Goal: Information Seeking & Learning: Learn about a topic

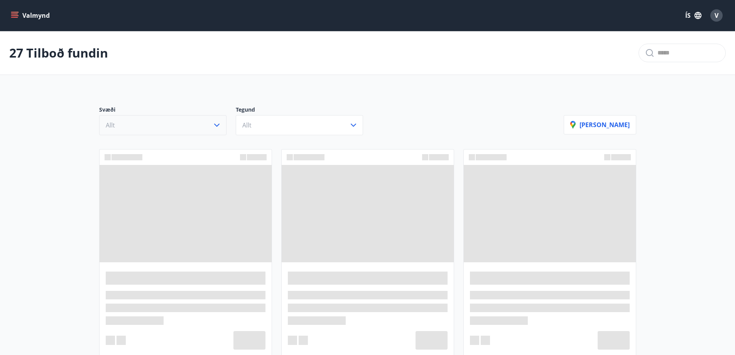
click at [205, 127] on button "Allt" at bounding box center [162, 125] width 127 height 20
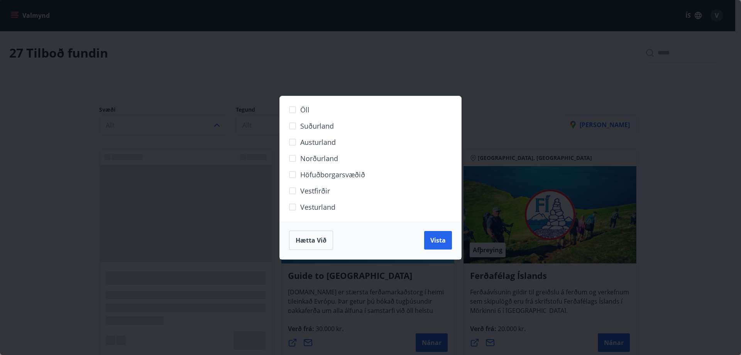
click at [309, 176] on span "Höfuðborgarsvæðið" at bounding box center [332, 174] width 65 height 10
click at [437, 242] on span "Vista" at bounding box center [437, 240] width 15 height 8
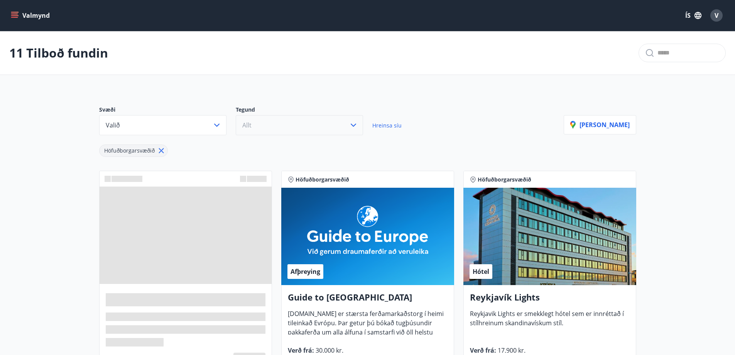
click at [274, 133] on button "Allt" at bounding box center [299, 125] width 127 height 20
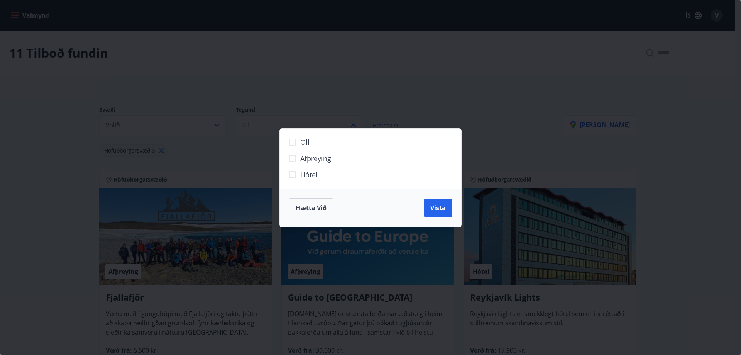
click at [307, 175] on span "Hótel" at bounding box center [308, 174] width 17 height 10
click at [430, 214] on button "Vista" at bounding box center [438, 207] width 28 height 19
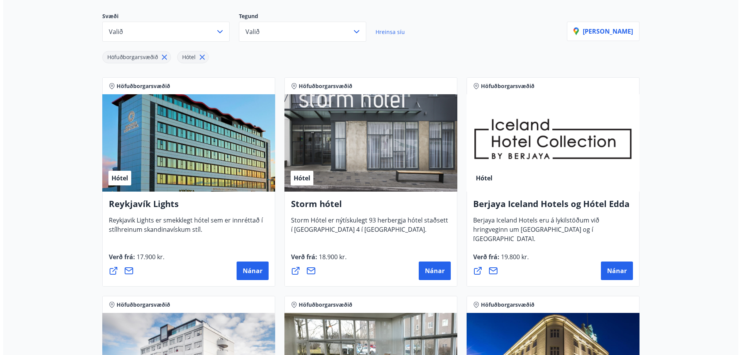
scroll to position [77, 0]
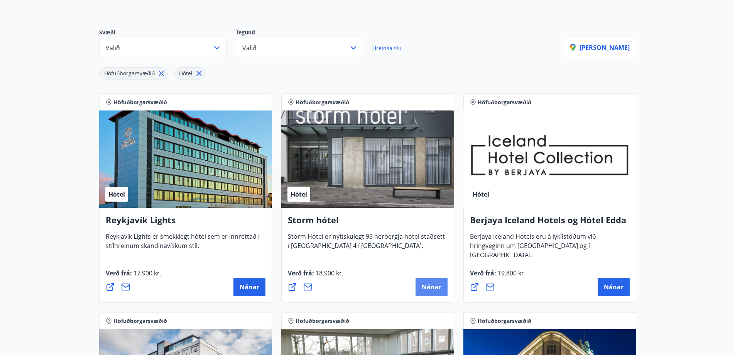
click at [435, 286] on span "Nánar" at bounding box center [432, 286] width 20 height 8
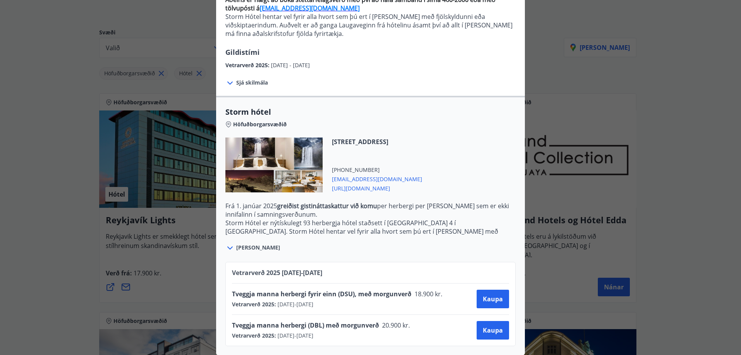
scroll to position [95, 0]
click at [358, 182] on span "[URL][DOMAIN_NAME]" at bounding box center [377, 186] width 90 height 9
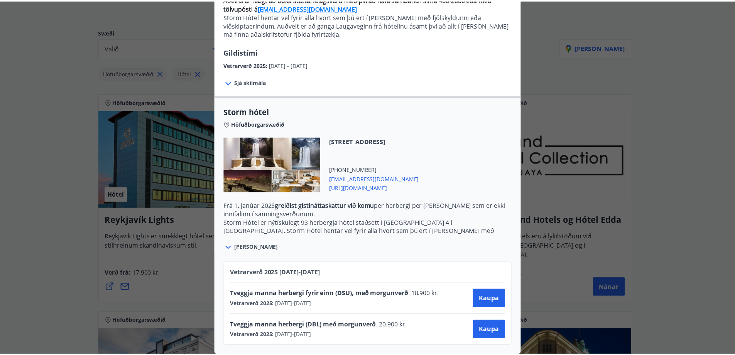
scroll to position [0, 0]
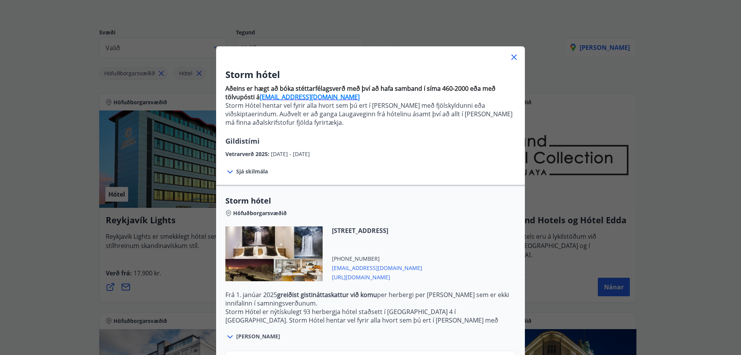
click at [509, 58] on icon at bounding box center [513, 56] width 9 height 9
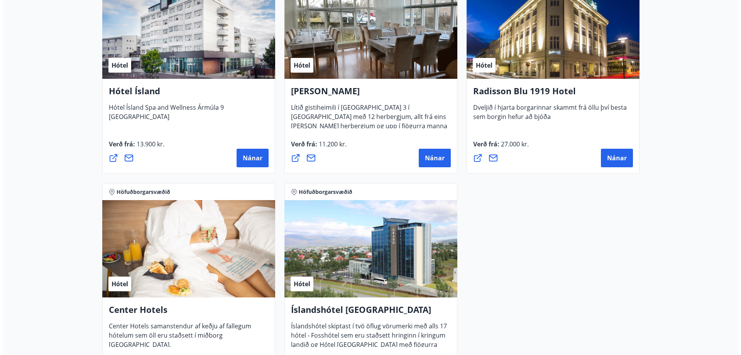
scroll to position [501, 0]
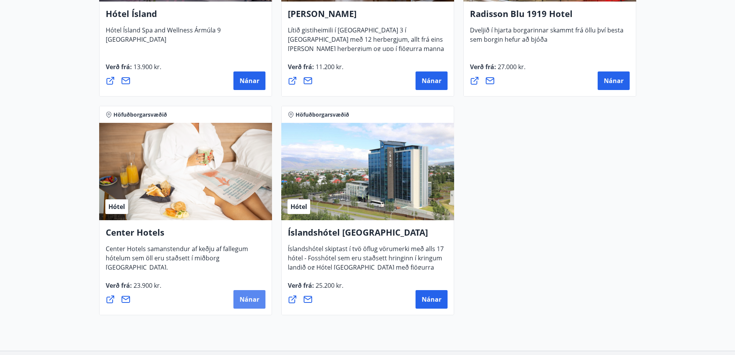
click at [241, 298] on span "Nánar" at bounding box center [250, 299] width 20 height 8
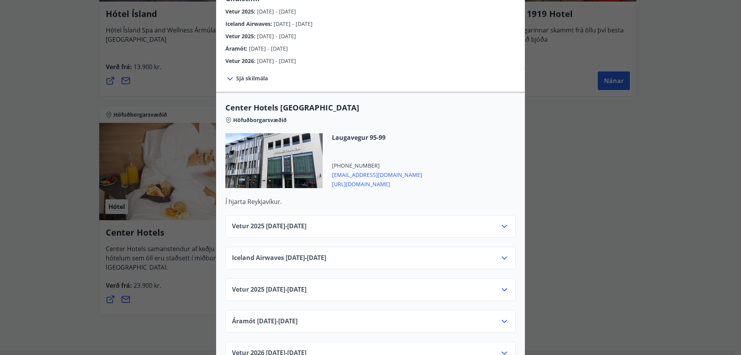
scroll to position [193, 0]
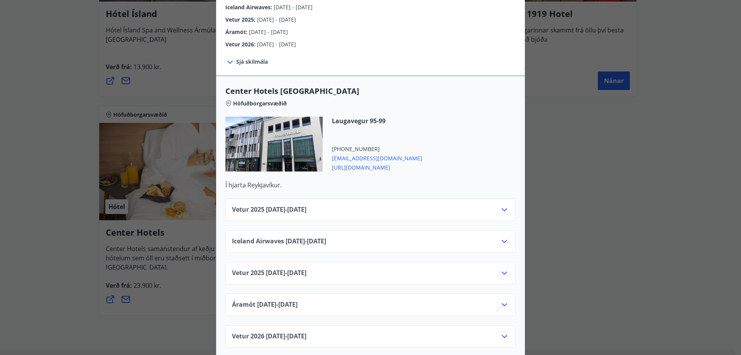
drag, startPoint x: 359, startPoint y: 159, endPoint x: 351, endPoint y: 159, distance: 8.1
click at [351, 162] on span "[URL][DOMAIN_NAME]" at bounding box center [377, 166] width 90 height 9
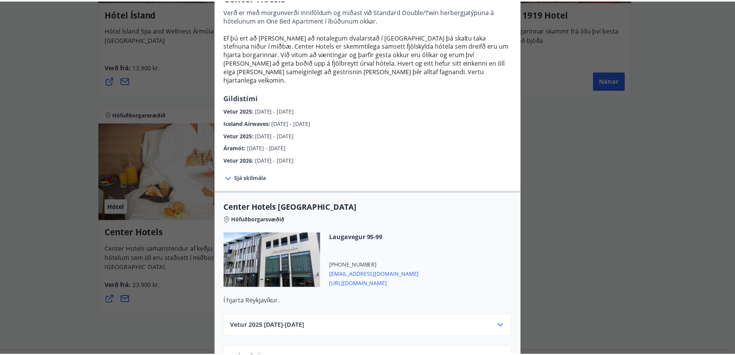
scroll to position [0, 0]
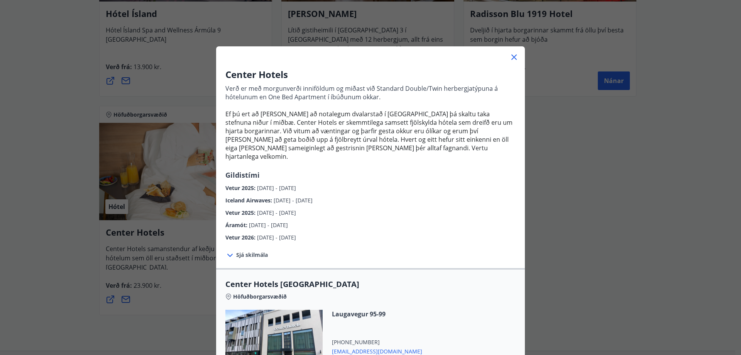
click at [511, 56] on icon at bounding box center [513, 56] width 9 height 9
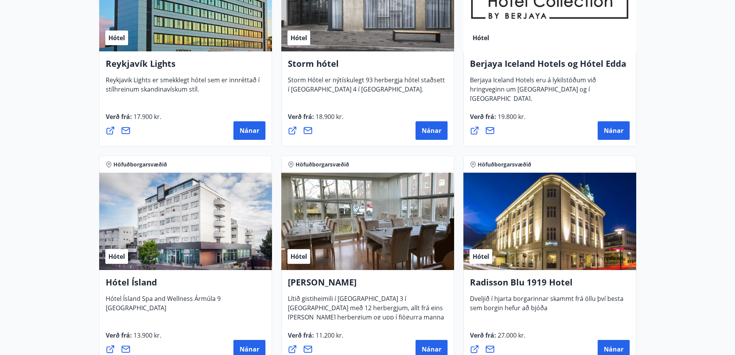
scroll to position [116, 0]
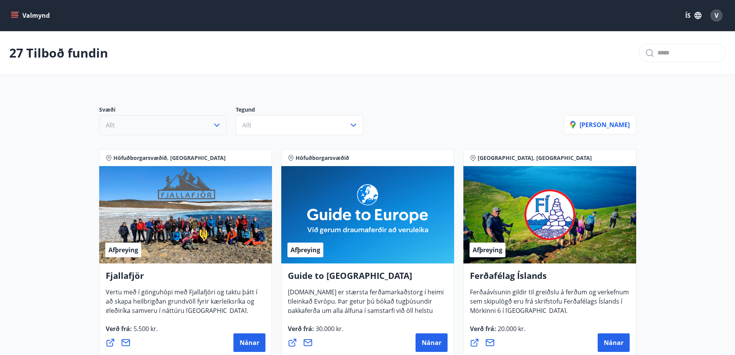
scroll to position [77, 0]
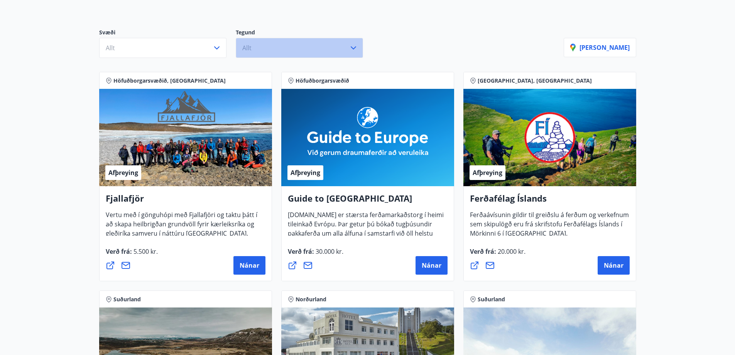
click at [262, 54] on button "Allt" at bounding box center [299, 48] width 127 height 20
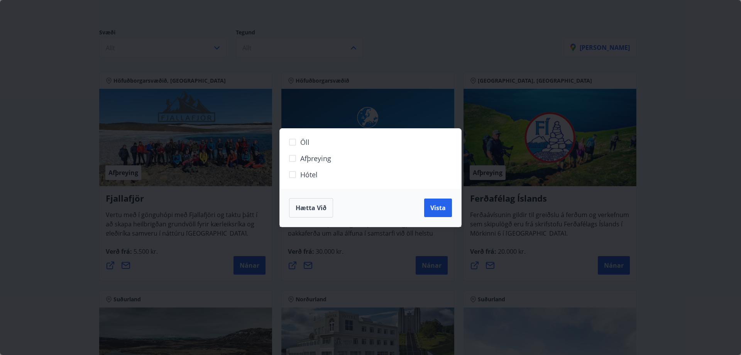
click at [305, 161] on span "Afþreying" at bounding box center [315, 158] width 31 height 10
click at [435, 213] on button "Vista" at bounding box center [438, 207] width 28 height 19
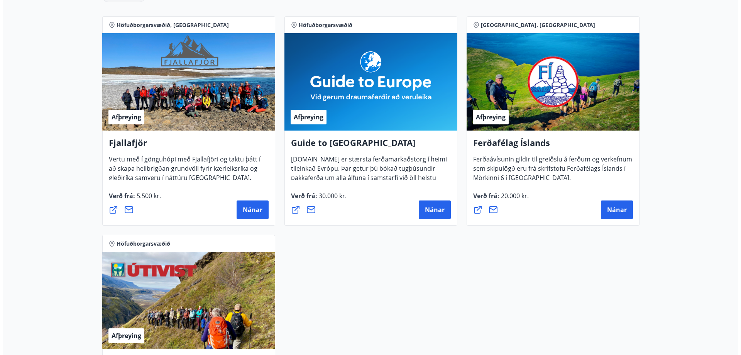
scroll to position [193, 0]
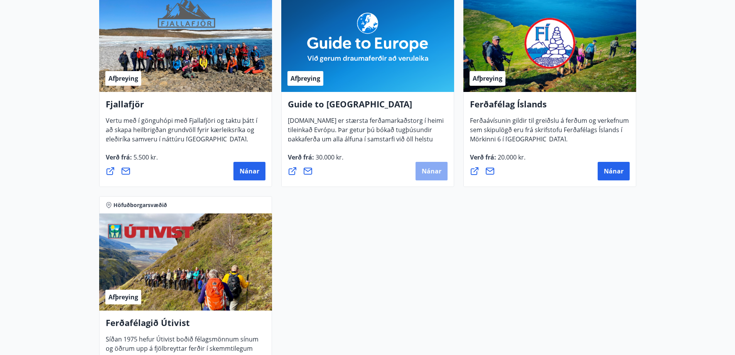
click at [427, 170] on span "Nánar" at bounding box center [432, 171] width 20 height 8
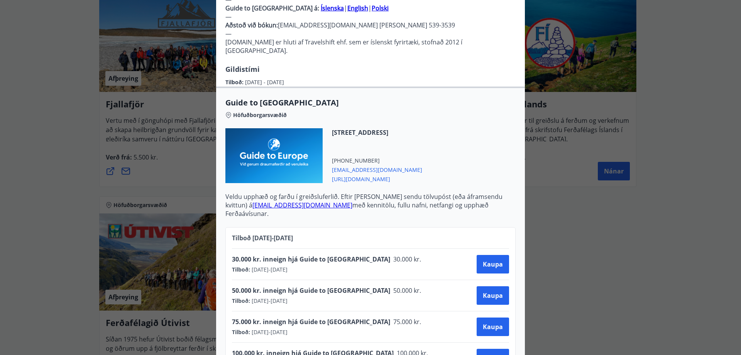
scroll to position [0, 0]
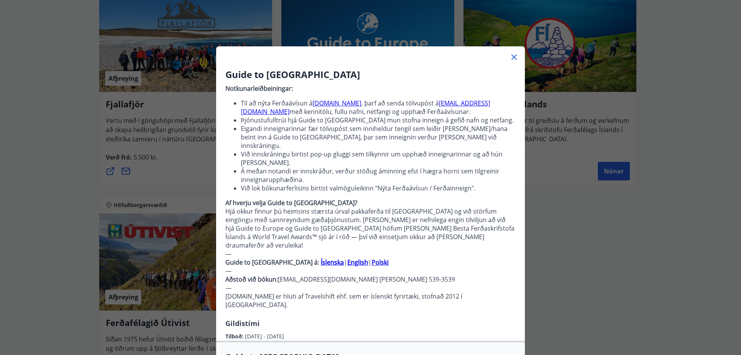
click at [565, 243] on div "Guide to [GEOGRAPHIC_DATA] Notkunarleiðbeiningar: Til að nýta Ferðaávísun á [DO…" at bounding box center [370, 177] width 741 height 355
click at [320, 103] on link "[DOMAIN_NAME]" at bounding box center [336, 103] width 49 height 8
